Goal: Obtain resource: Download file/media

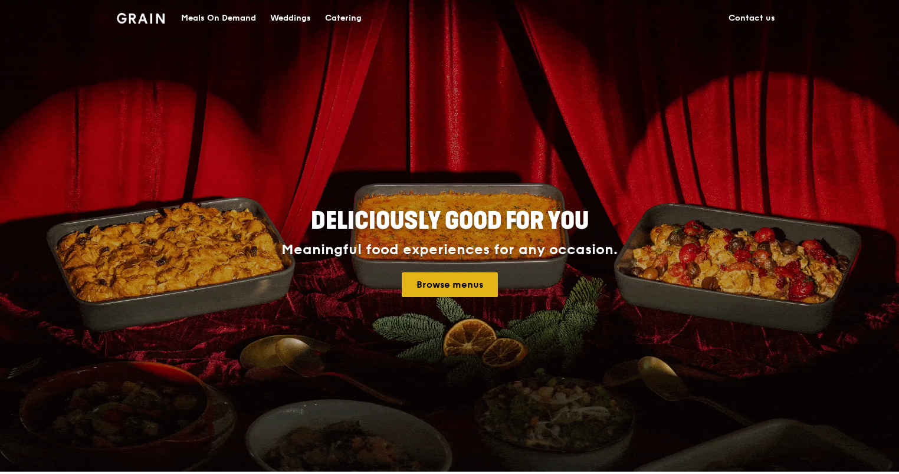
click at [451, 277] on link "Browse menus" at bounding box center [450, 285] width 96 height 25
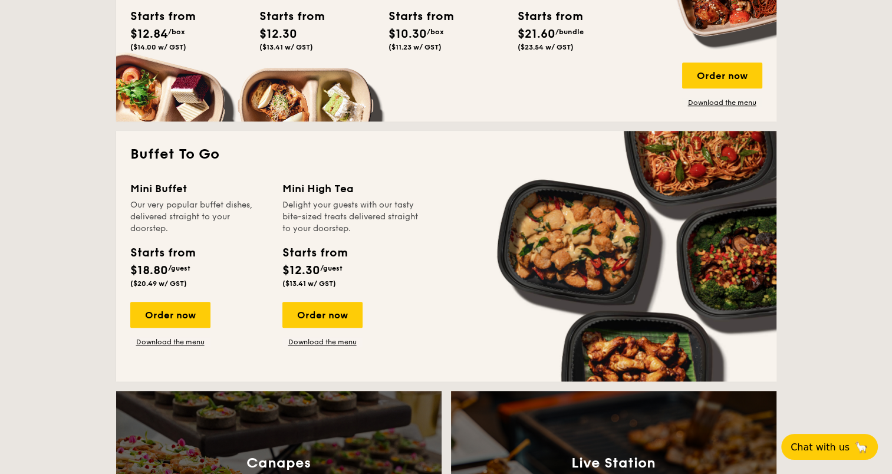
scroll to position [925, 0]
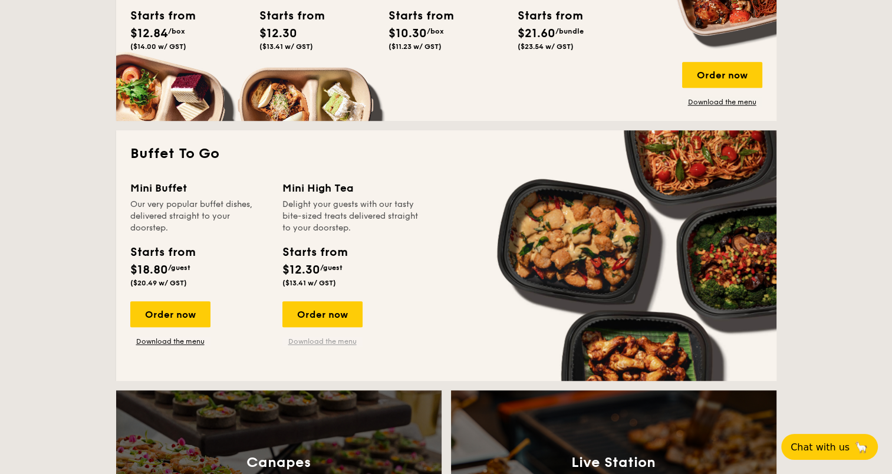
click at [334, 343] on link "Download the menu" at bounding box center [323, 341] width 80 height 9
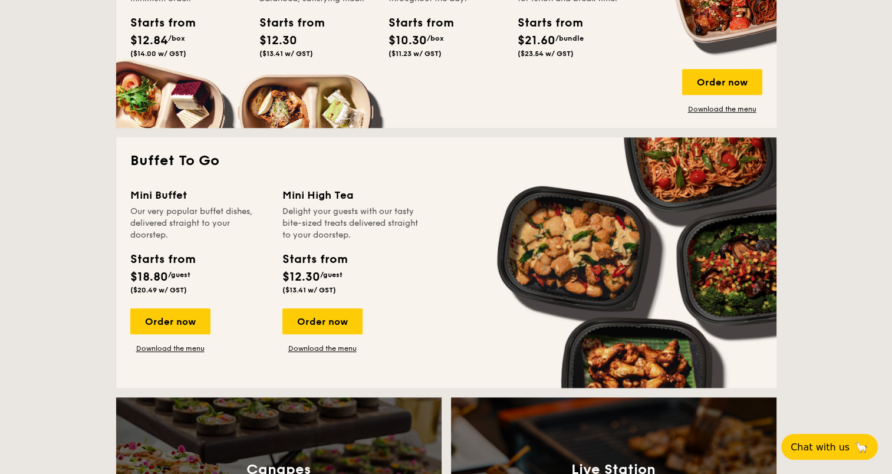
scroll to position [935, 0]
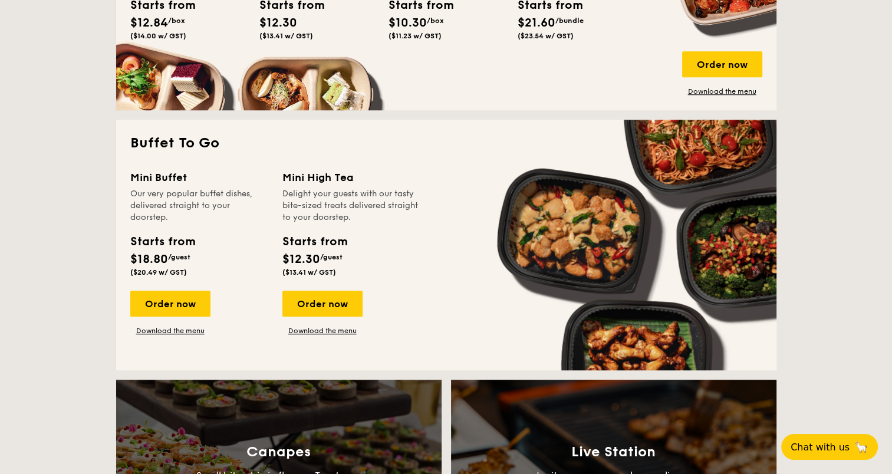
click at [167, 336] on div "Order now Download the menu" at bounding box center [199, 313] width 138 height 45
click at [165, 329] on link "Download the menu" at bounding box center [170, 330] width 80 height 9
